Goal: Task Accomplishment & Management: Manage account settings

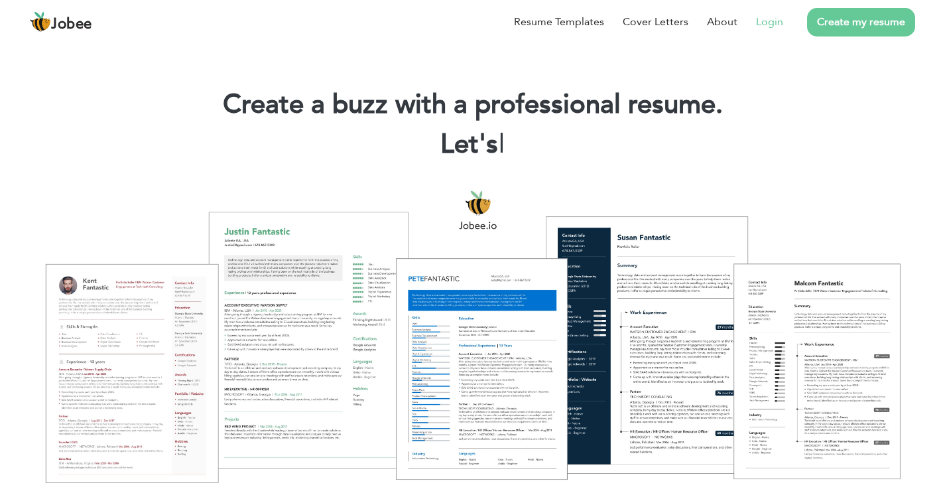
click at [772, 24] on link "Login" at bounding box center [769, 22] width 27 height 16
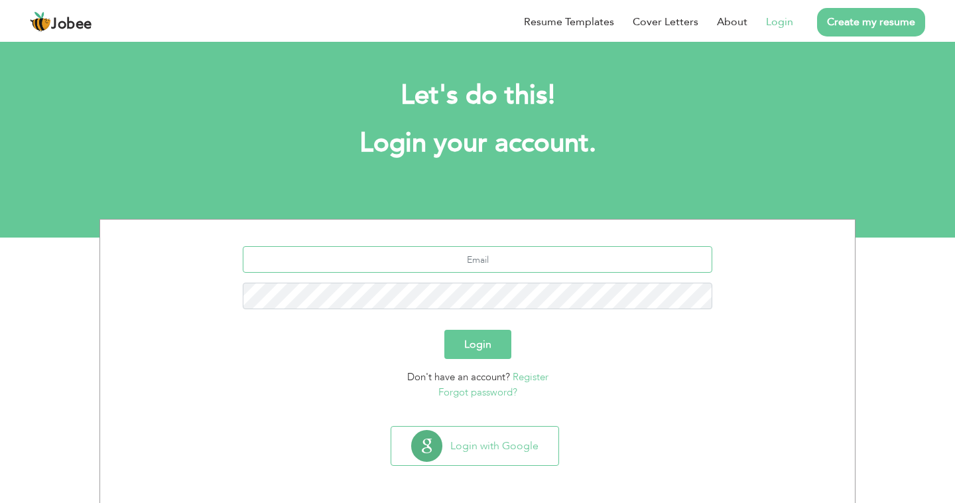
click at [444, 260] on input "text" at bounding box center [478, 259] width 470 height 27
type input "syedmuddassirh@gmail.com"
click at [473, 338] on button "Login" at bounding box center [477, 343] width 67 height 29
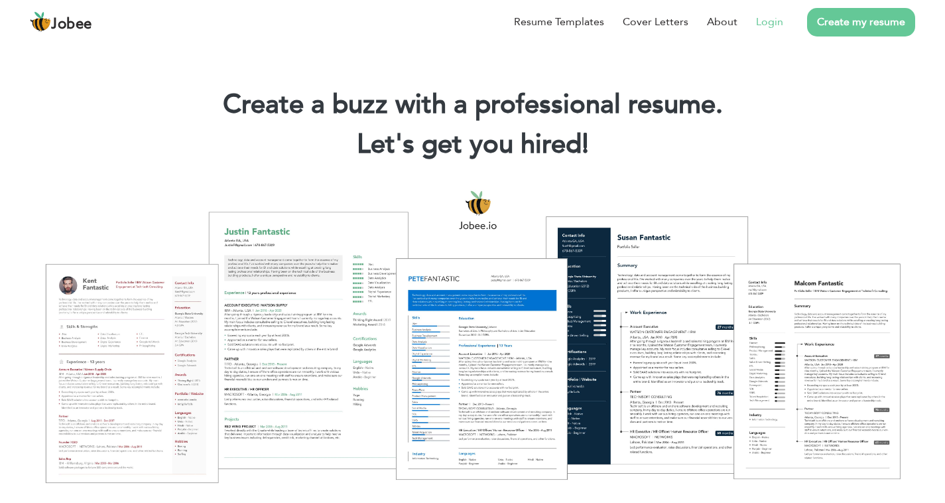
click at [770, 22] on link "Login" at bounding box center [769, 22] width 27 height 16
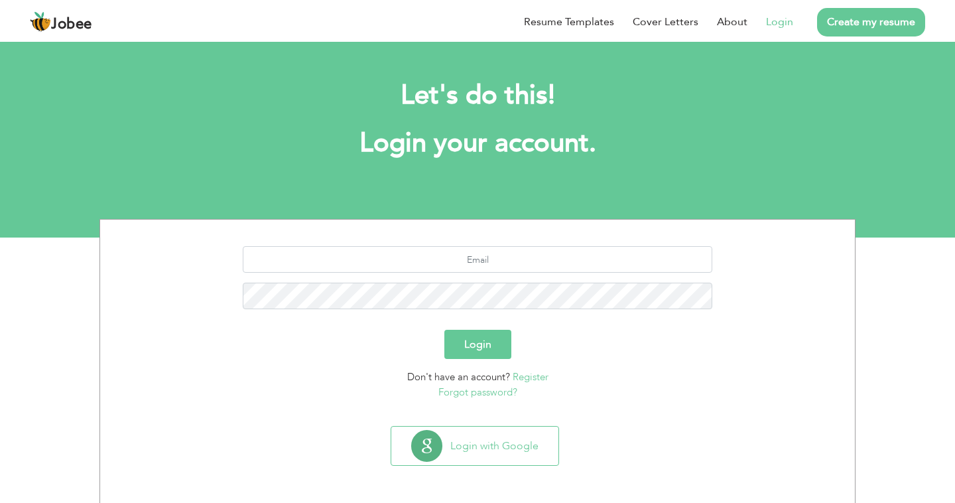
click at [543, 258] on input "text" at bounding box center [478, 259] width 470 height 27
type input "[EMAIL_ADDRESS][DOMAIN_NAME]"
click at [501, 340] on button "Login" at bounding box center [477, 343] width 67 height 29
